Goal: Transaction & Acquisition: Purchase product/service

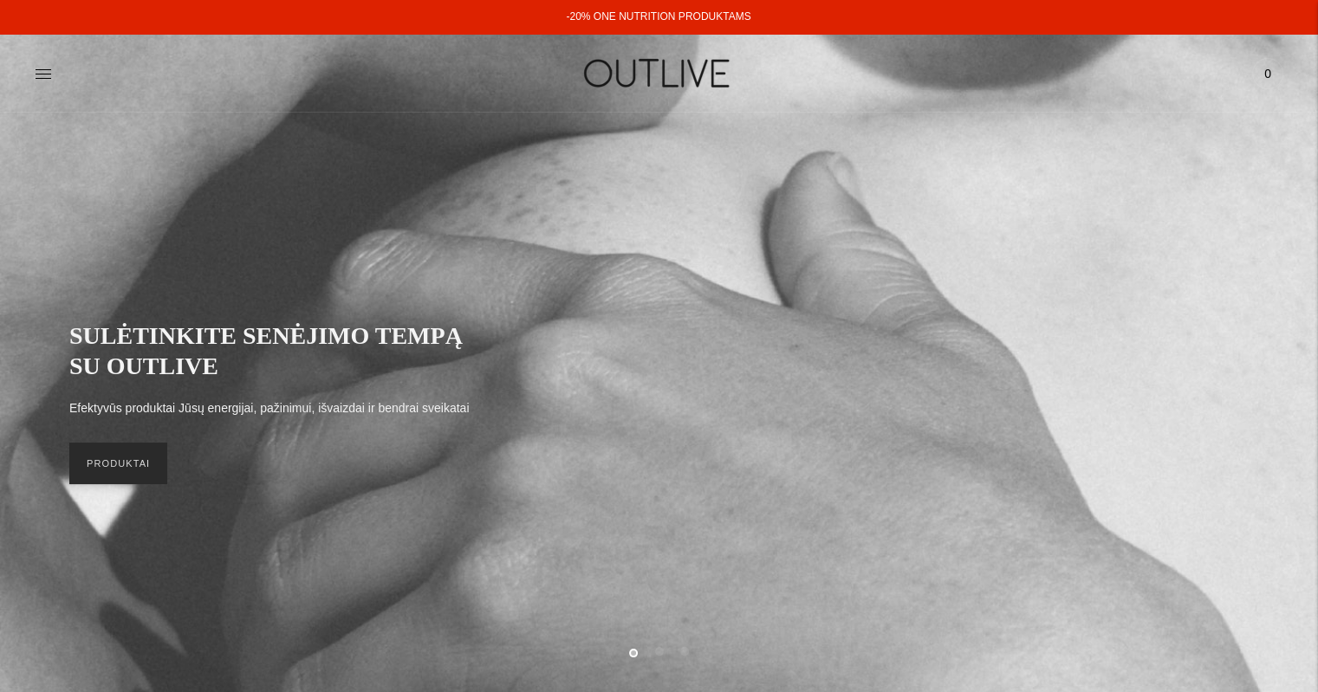
click at [133, 481] on link "PRODUKTAI" at bounding box center [118, 464] width 98 height 42
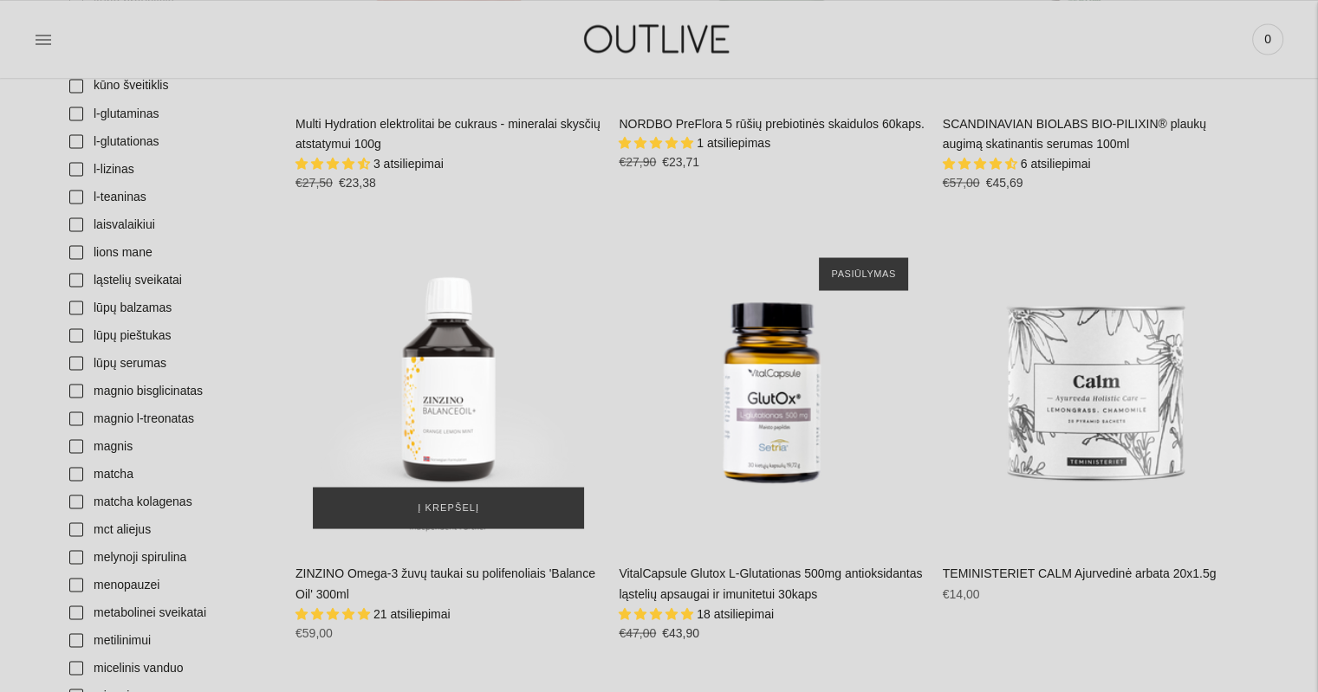
scroll to position [3205, 0]
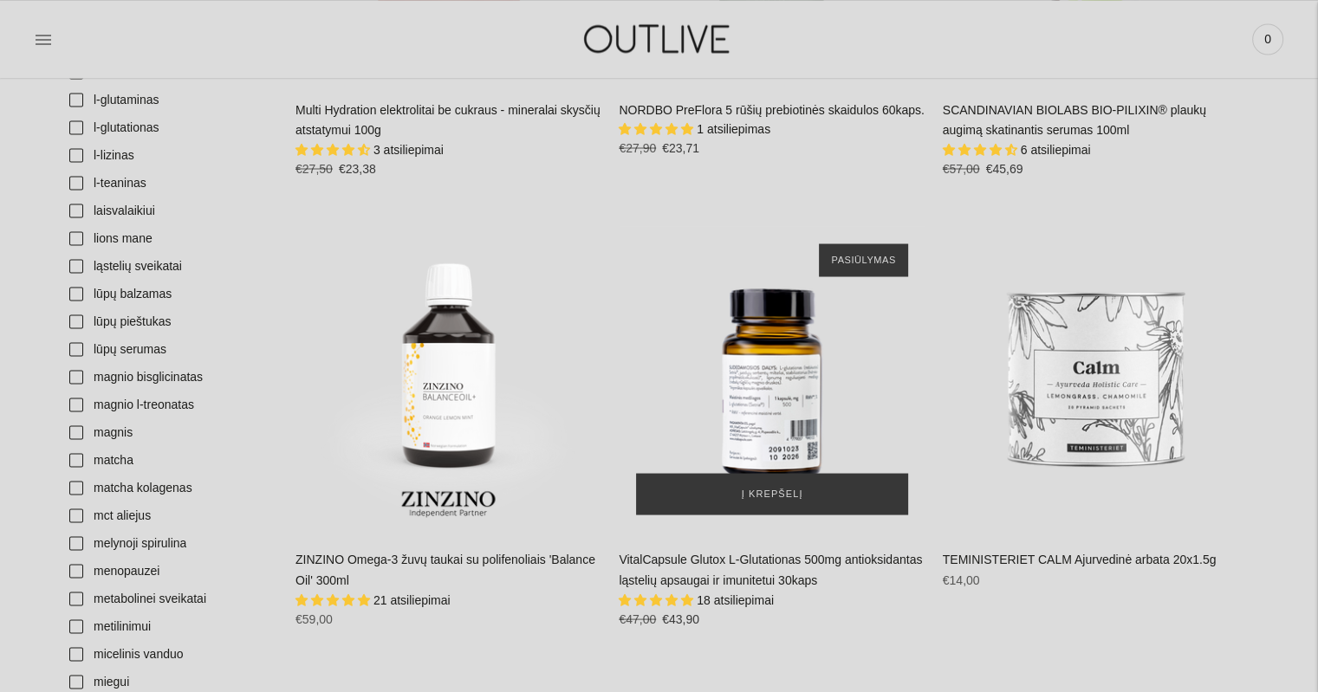
click at [770, 396] on div "VitalCapsule Glutox L-Glutationas 500mg antioksidantas ląstelių apsaugai ir imu…" at bounding box center [772, 379] width 306 height 306
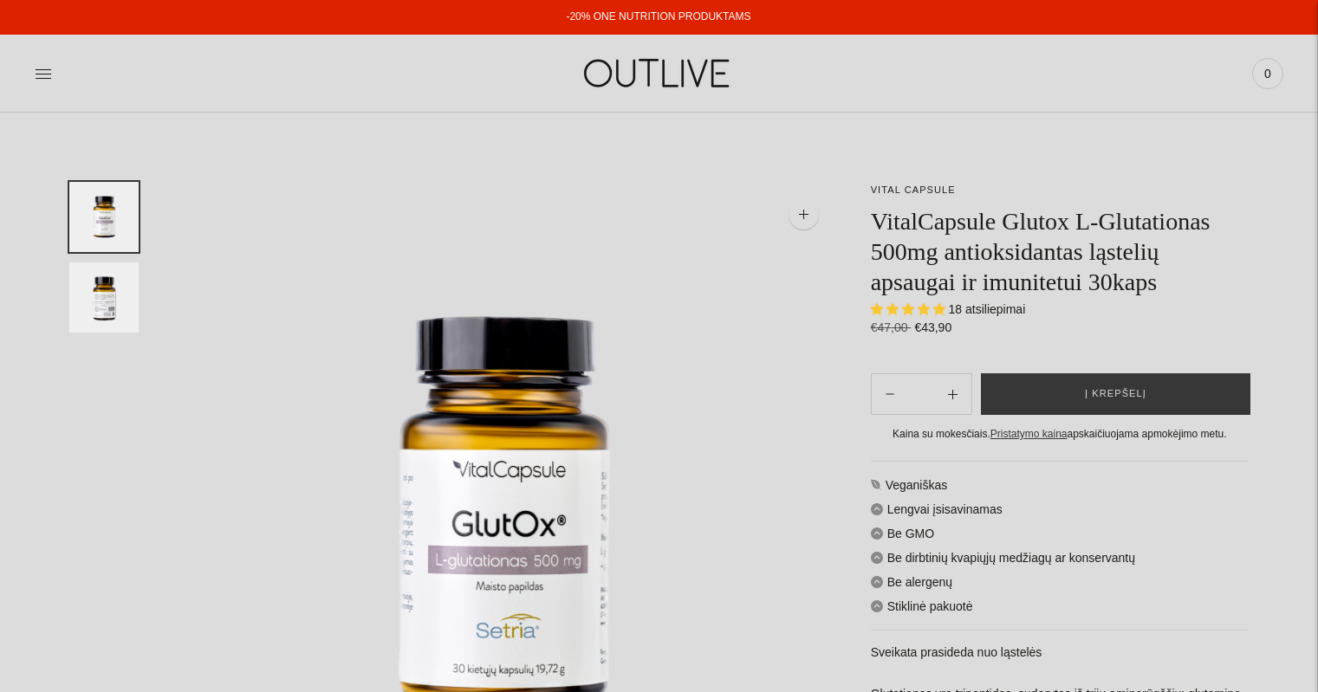
select select "**********"
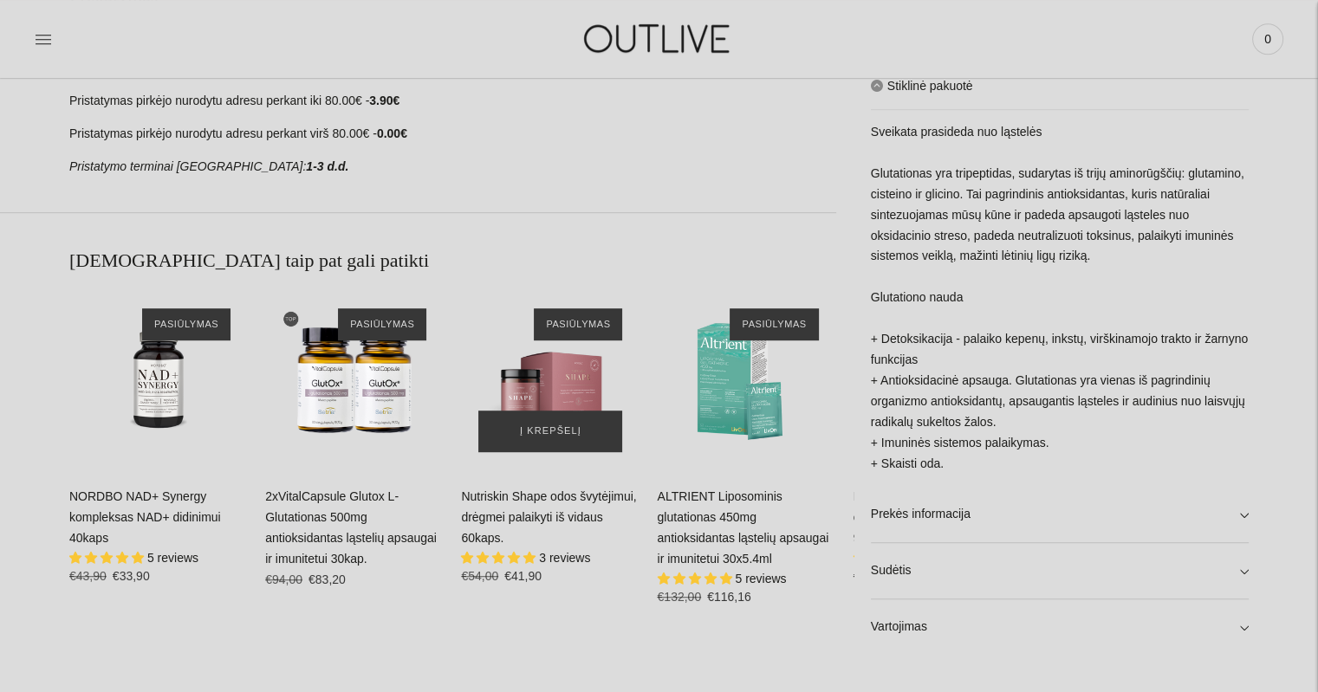
scroll to position [1040, 0]
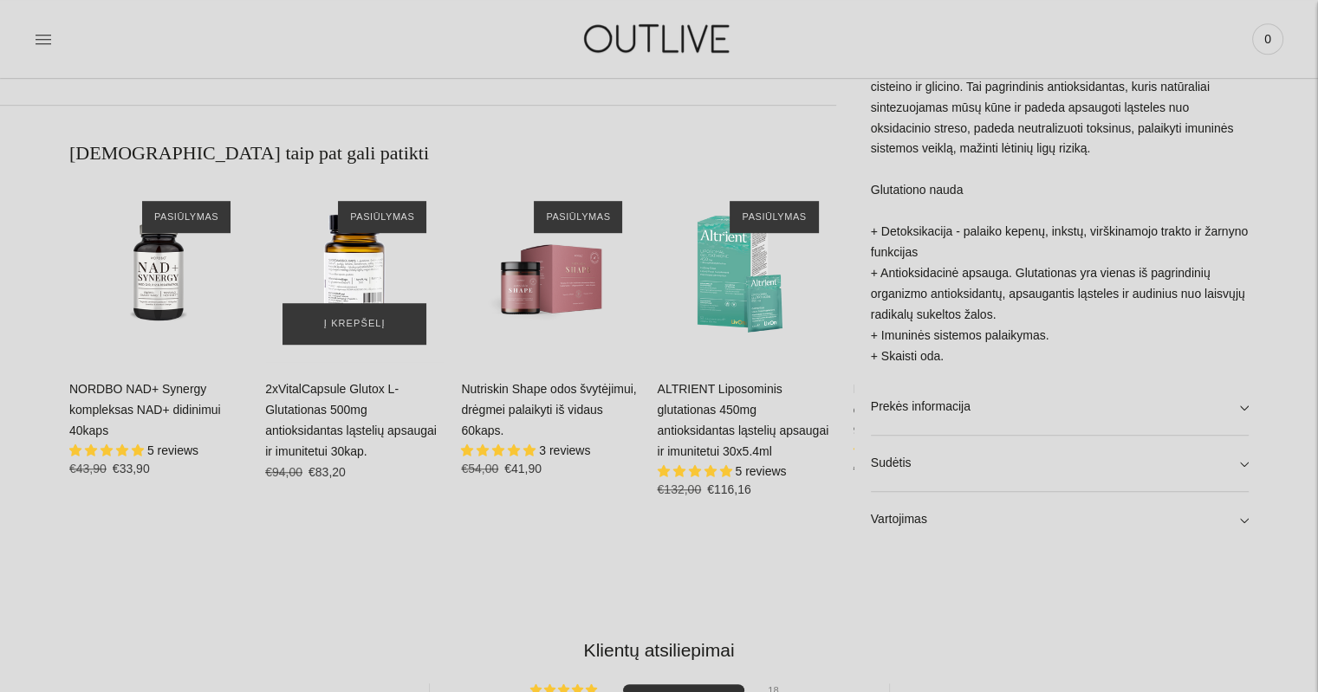
click at [367, 273] on div "2xVitalCapsule Glutox L-Glutationas 500mg antioksidantas ląstelių apsaugai ir i…" at bounding box center [354, 273] width 178 height 178
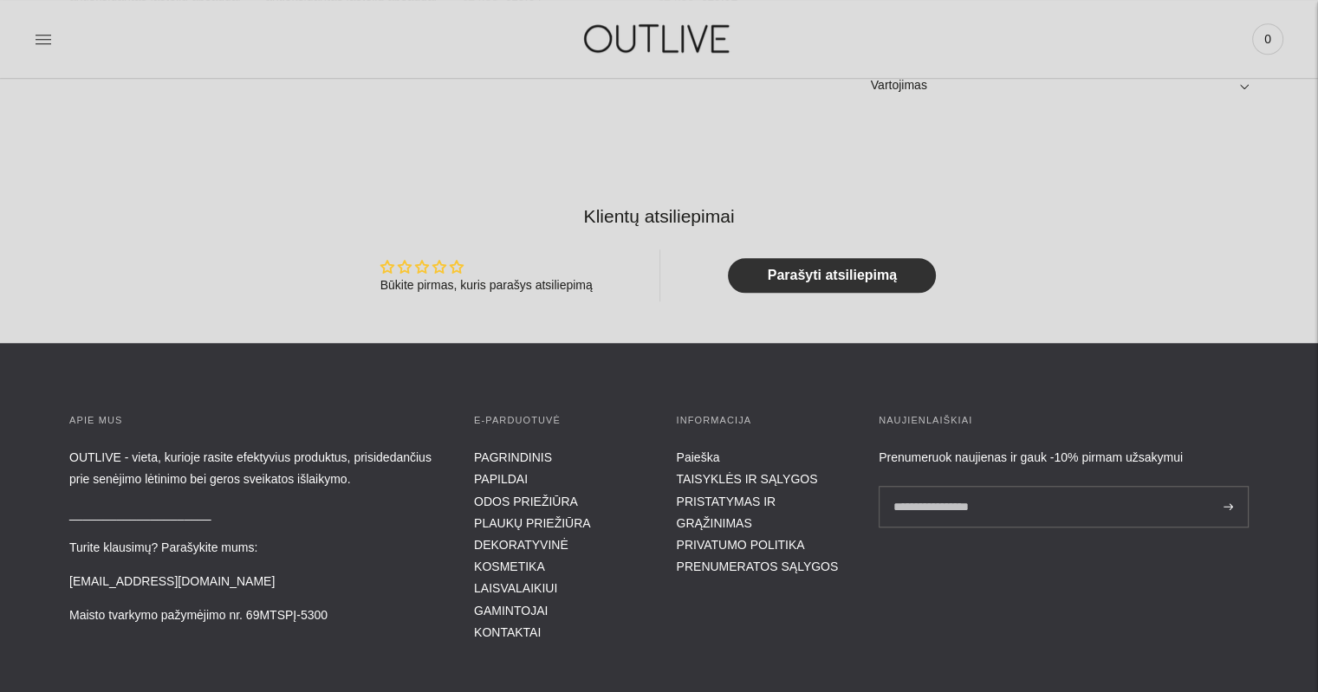
scroll to position [1386, 0]
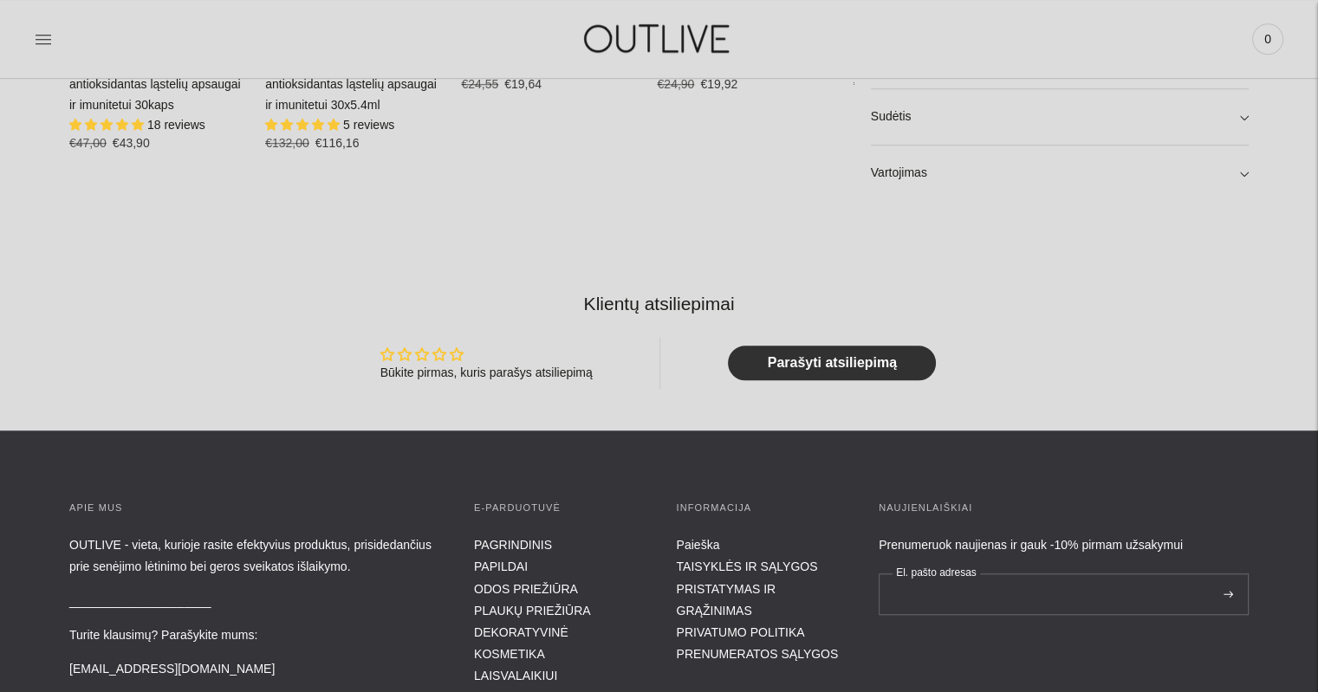
click at [996, 595] on input "El. pašto adresas" at bounding box center [1063, 595] width 370 height 42
type input "**********"
click at [1218, 574] on button at bounding box center [1228, 595] width 20 height 42
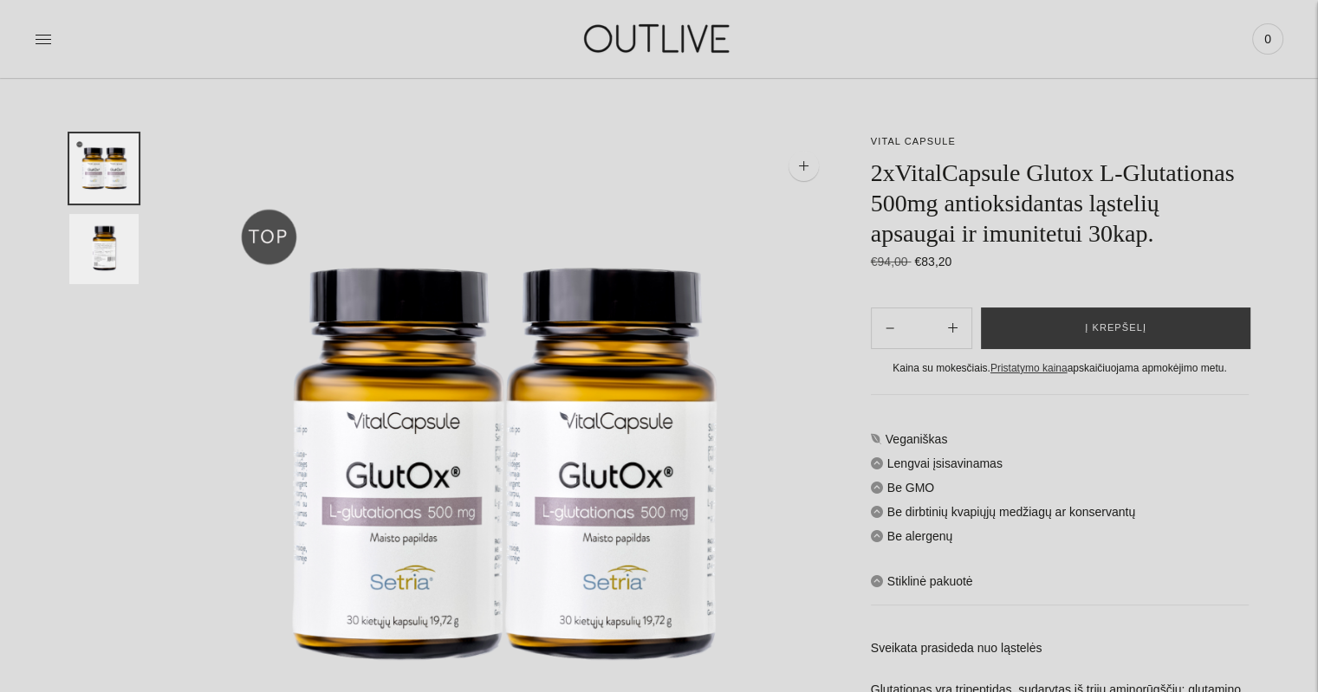
scroll to position [260, 0]
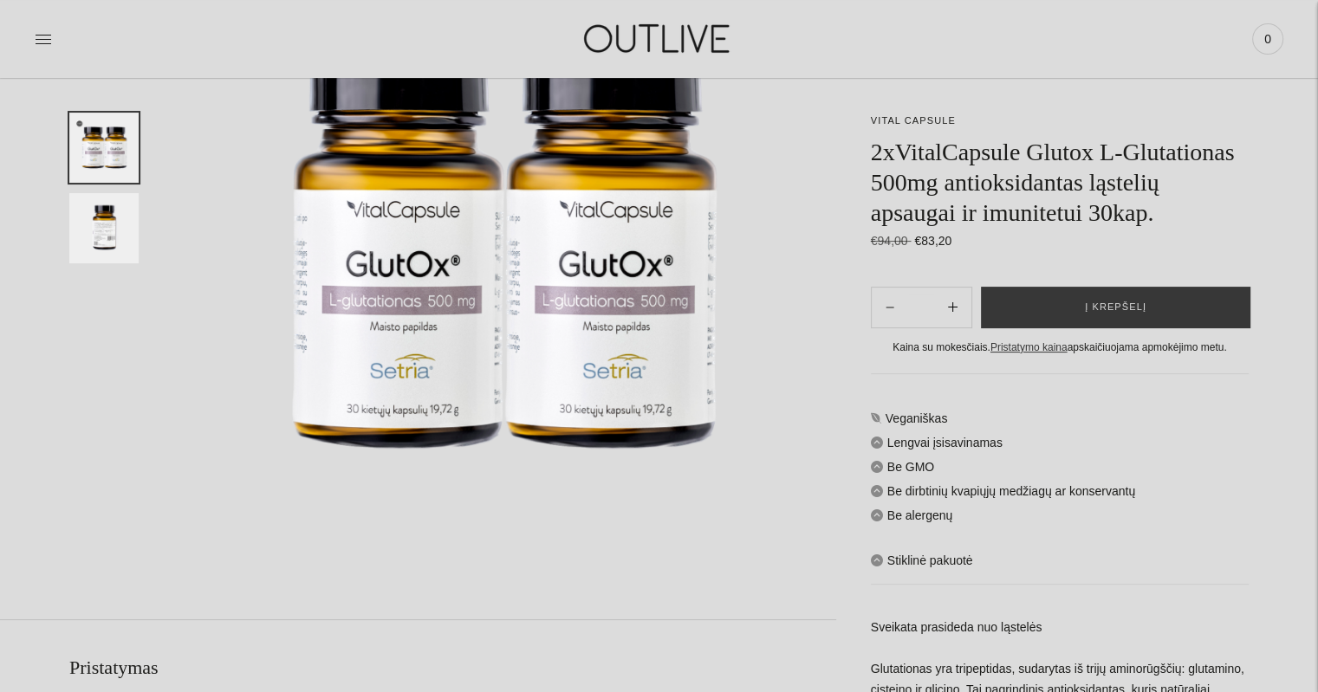
click at [953, 304] on icon "Subtract product quantity" at bounding box center [953, 307] width 10 height 10
type input "**"
click at [1044, 292] on button "Į krepšelį" at bounding box center [1115, 308] width 269 height 42
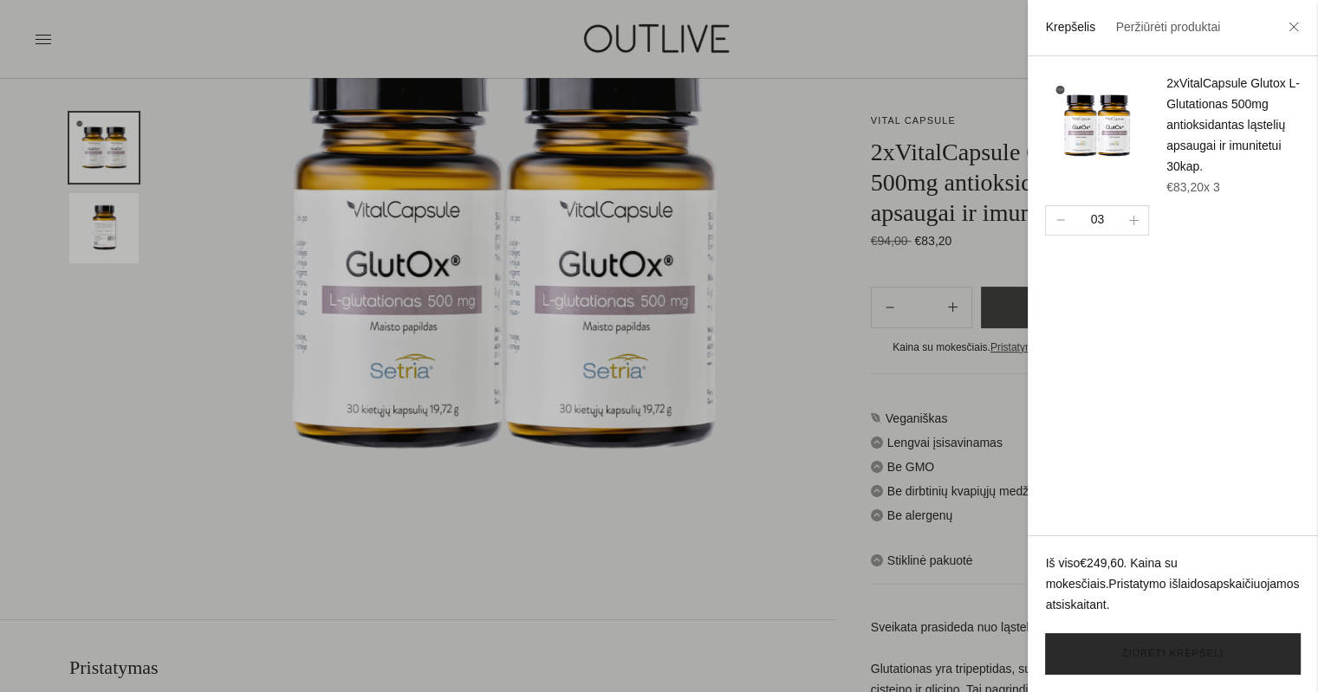
click at [1170, 658] on link "Žiūrėti krepšelį" at bounding box center [1173, 654] width 256 height 42
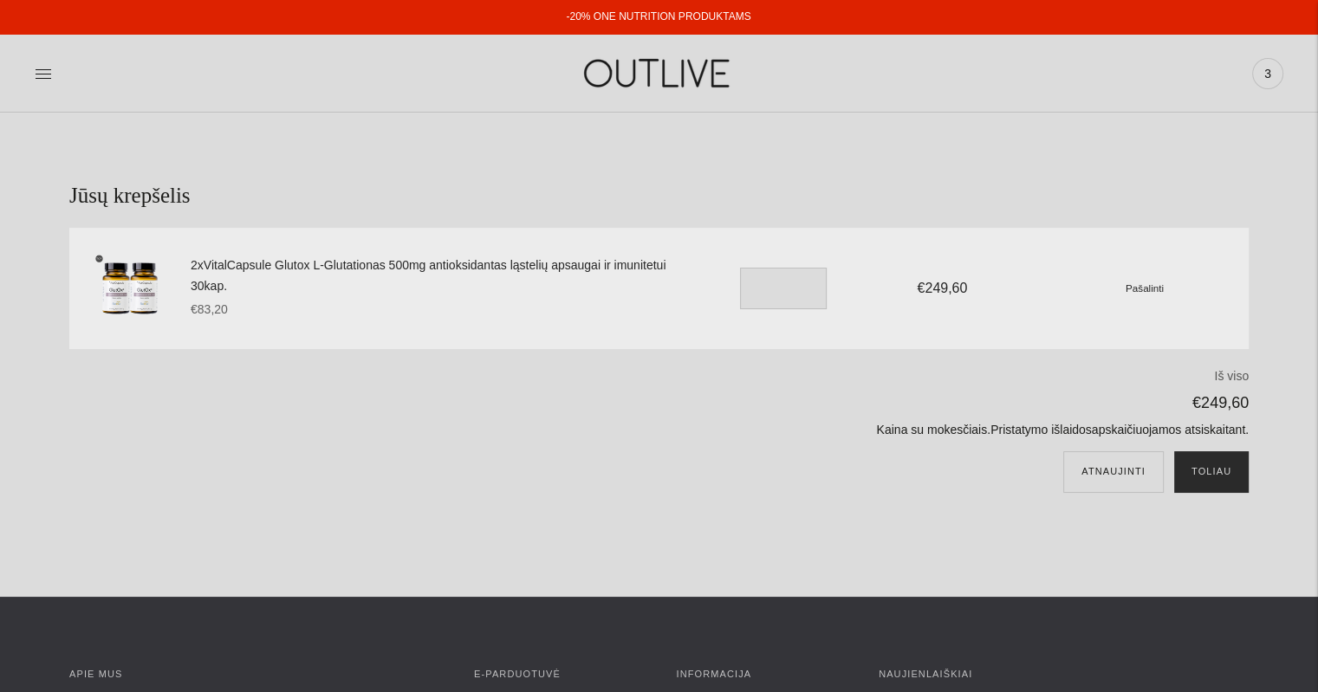
click at [1213, 475] on button "Toliau" at bounding box center [1211, 472] width 75 height 42
